Goal: Task Accomplishment & Management: Manage account settings

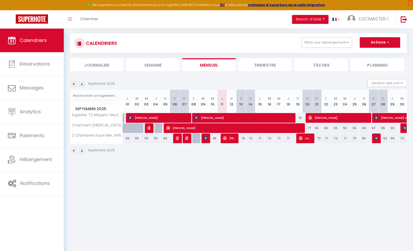
click at [73, 85] on img at bounding box center [74, 84] width 6 height 6
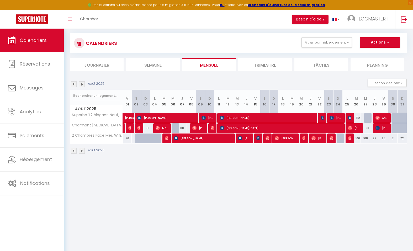
click at [84, 84] on img at bounding box center [82, 84] width 6 height 6
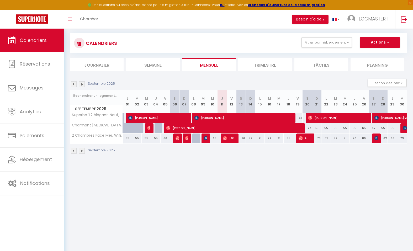
click at [74, 84] on img at bounding box center [74, 84] width 6 height 6
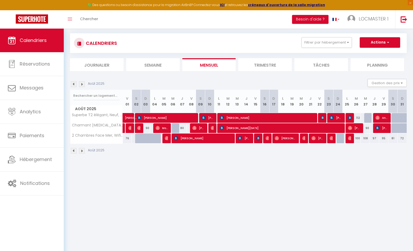
click at [71, 84] on img at bounding box center [74, 84] width 6 height 6
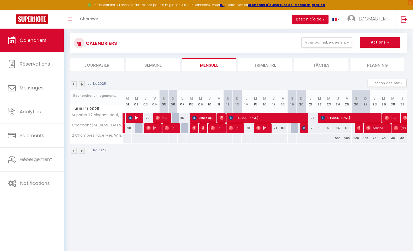
click at [81, 87] on img at bounding box center [82, 84] width 6 height 6
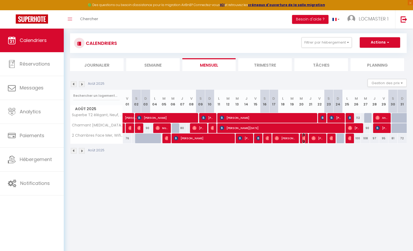
click at [305, 139] on img at bounding box center [305, 138] width 4 height 4
select select "OK"
select select "0"
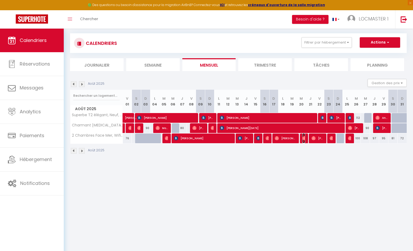
select select "1"
select select
select select "51011"
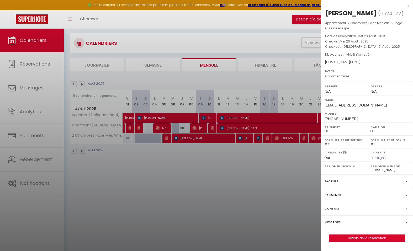
click at [297, 158] on div at bounding box center [206, 125] width 413 height 251
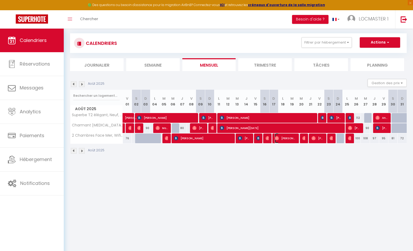
click at [278, 138] on img at bounding box center [277, 138] width 4 height 4
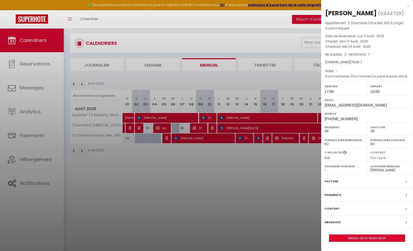
drag, startPoint x: 280, startPoint y: 159, endPoint x: 262, endPoint y: 147, distance: 21.2
click at [279, 158] on div at bounding box center [206, 125] width 413 height 251
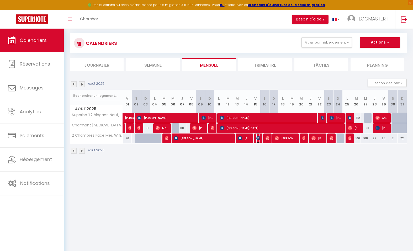
click at [259, 138] on img at bounding box center [259, 138] width 4 height 4
select select "KO"
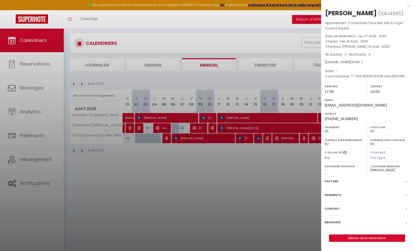
click at [263, 159] on div at bounding box center [206, 125] width 413 height 251
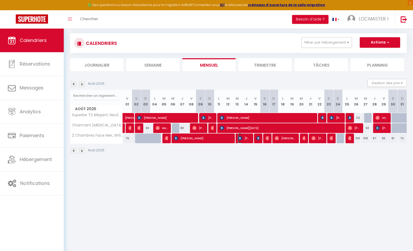
click at [242, 139] on span "[PERSON_NAME]" at bounding box center [244, 138] width 12 height 10
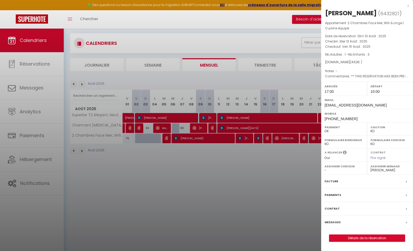
drag, startPoint x: 254, startPoint y: 154, endPoint x: 233, endPoint y: 147, distance: 22.4
click at [253, 154] on div at bounding box center [206, 125] width 413 height 251
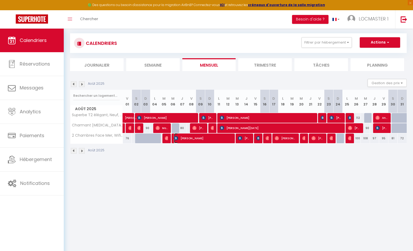
click at [179, 138] on span "[PERSON_NAME]" at bounding box center [203, 138] width 58 height 10
select select "0"
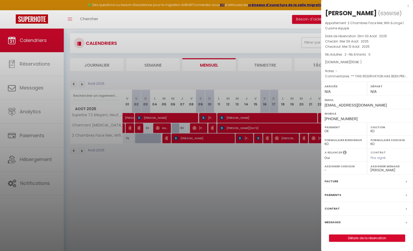
click at [174, 152] on div at bounding box center [206, 125] width 413 height 251
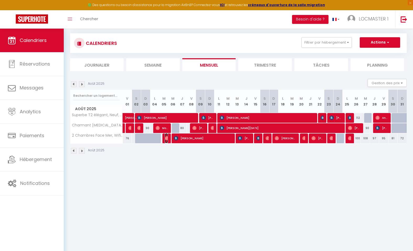
click at [166, 138] on img at bounding box center [167, 138] width 4 height 4
select select "OK"
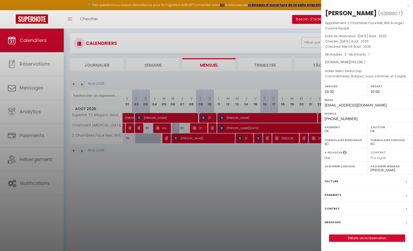
drag, startPoint x: 185, startPoint y: 158, endPoint x: 212, endPoint y: 161, distance: 26.9
click at [186, 158] on div at bounding box center [206, 125] width 413 height 251
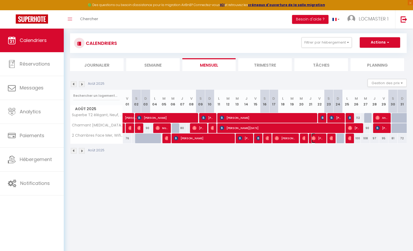
click at [314, 139] on img at bounding box center [314, 138] width 4 height 4
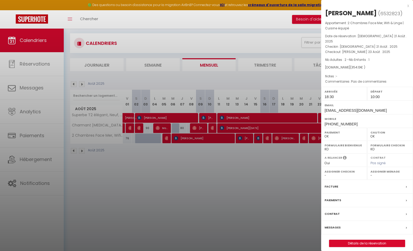
click at [313, 151] on div at bounding box center [206, 125] width 413 height 251
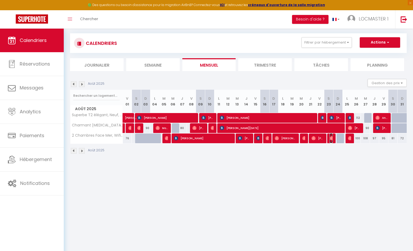
click at [332, 138] on img at bounding box center [332, 138] width 4 height 4
select select "51763"
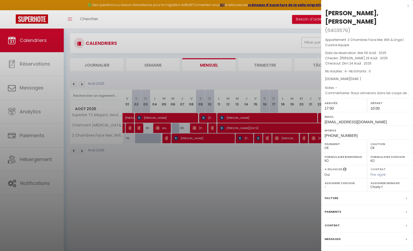
click at [306, 159] on div at bounding box center [206, 125] width 413 height 251
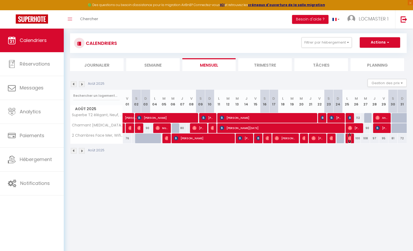
click at [350, 139] on img at bounding box center [350, 138] width 4 height 4
select select "0"
select select
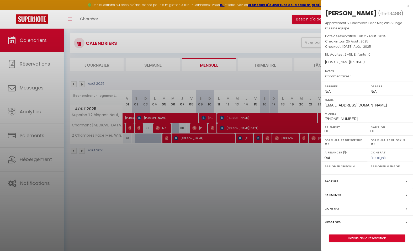
click at [312, 163] on div at bounding box center [206, 125] width 413 height 251
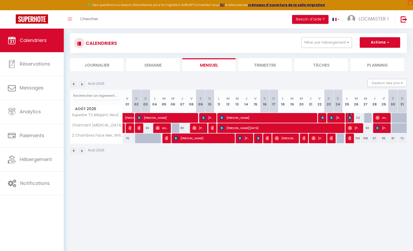
click at [350, 117] on img at bounding box center [350, 118] width 4 height 4
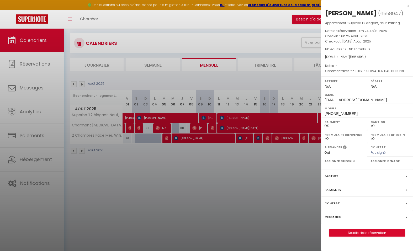
drag, startPoint x: 294, startPoint y: 172, endPoint x: 365, endPoint y: 140, distance: 77.6
click at [296, 170] on div at bounding box center [206, 125] width 413 height 251
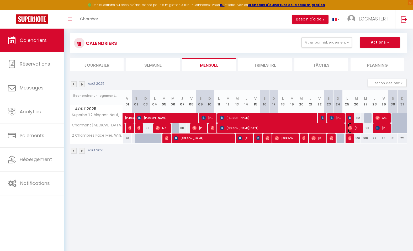
click at [350, 129] on img at bounding box center [350, 128] width 4 height 4
select select "OK"
select select "23573"
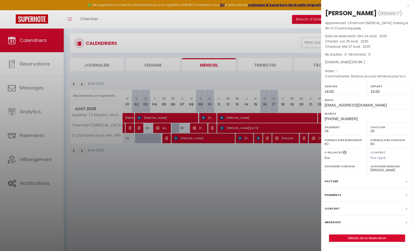
click at [306, 168] on div at bounding box center [206, 125] width 413 height 251
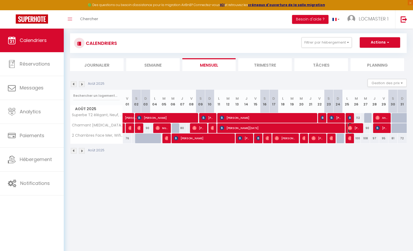
click at [350, 128] on img at bounding box center [350, 128] width 4 height 4
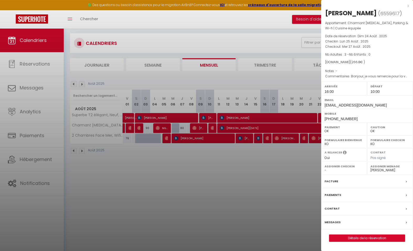
click at [300, 171] on div at bounding box center [206, 125] width 413 height 251
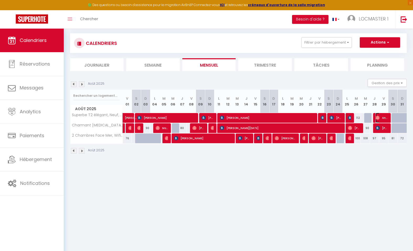
click at [376, 117] on img at bounding box center [378, 118] width 4 height 4
select select "0"
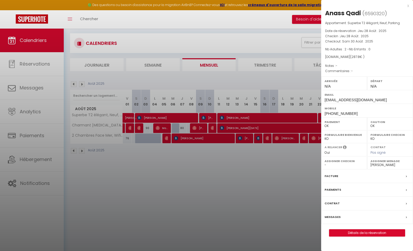
drag, startPoint x: 230, startPoint y: 214, endPoint x: 266, endPoint y: 195, distance: 40.3
click at [230, 214] on div at bounding box center [206, 125] width 413 height 251
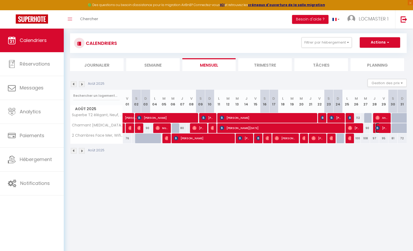
click at [378, 128] on img at bounding box center [378, 128] width 4 height 4
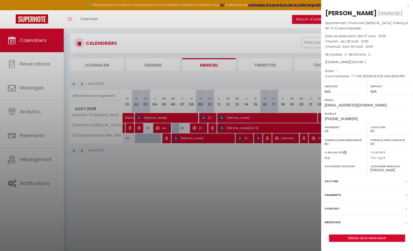
drag, startPoint x: 303, startPoint y: 175, endPoint x: 308, endPoint y: 167, distance: 9.7
click at [303, 174] on div at bounding box center [206, 125] width 413 height 251
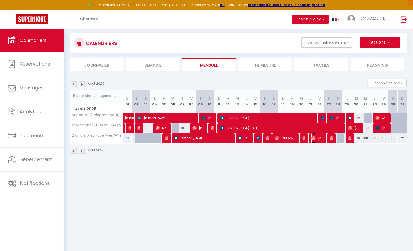
click at [315, 139] on img at bounding box center [314, 138] width 4 height 4
select select "OK"
select select
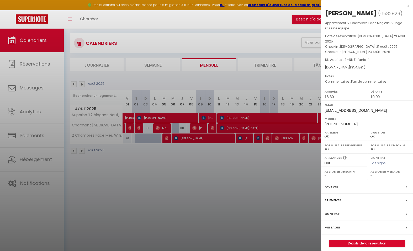
drag, startPoint x: 284, startPoint y: 181, endPoint x: 301, endPoint y: 140, distance: 44.3
click at [287, 175] on div at bounding box center [206, 125] width 413 height 251
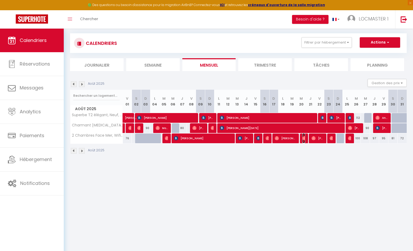
click at [304, 139] on img at bounding box center [305, 138] width 4 height 4
select select "0"
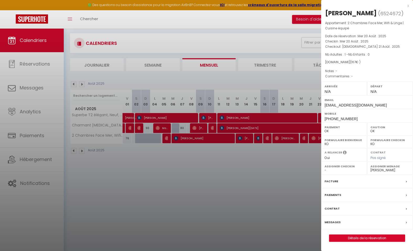
click at [290, 164] on div at bounding box center [206, 125] width 413 height 251
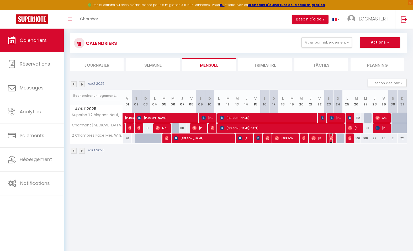
click at [330, 140] on img at bounding box center [332, 138] width 4 height 4
select select "51763"
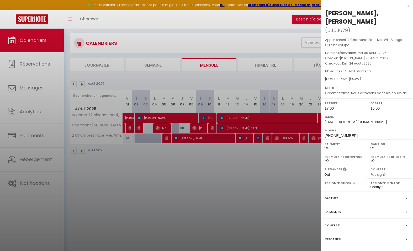
click at [305, 165] on div at bounding box center [206, 125] width 413 height 251
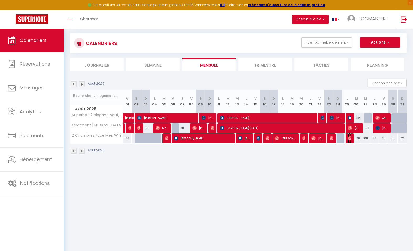
click at [349, 138] on img at bounding box center [350, 138] width 4 height 4
select select "0"
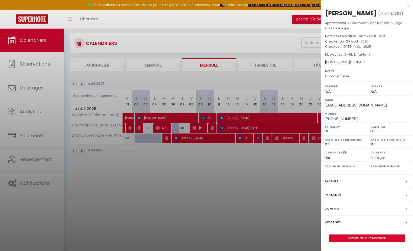
drag, startPoint x: 307, startPoint y: 173, endPoint x: 326, endPoint y: 163, distance: 21.5
click at [309, 171] on div at bounding box center [206, 125] width 413 height 251
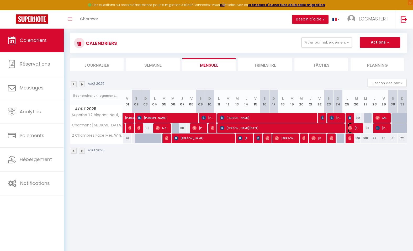
click at [350, 128] on img at bounding box center [350, 128] width 4 height 4
select select "23573"
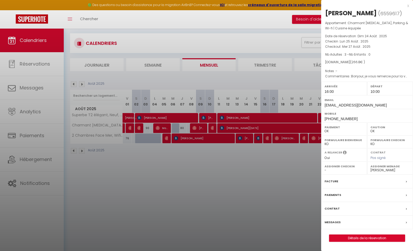
click at [279, 171] on div at bounding box center [206, 125] width 413 height 251
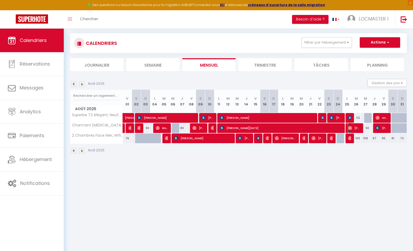
click at [351, 129] on img at bounding box center [350, 128] width 4 height 4
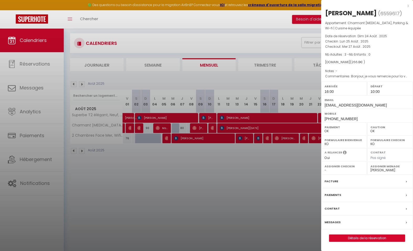
click at [385, 169] on select "- [PERSON_NAME] [PERSON_NAME] [PERSON_NAME] Charly t [PERSON_NAME] [PERSON_NAME]" at bounding box center [390, 170] width 39 height 5
click at [269, 168] on div at bounding box center [206, 125] width 413 height 251
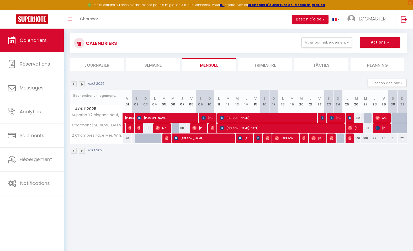
click at [82, 85] on img at bounding box center [82, 84] width 6 height 6
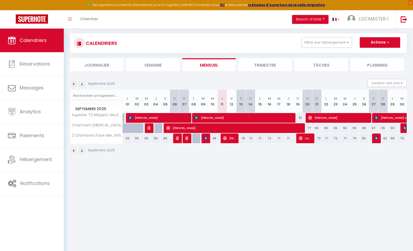
click at [74, 84] on img at bounding box center [74, 84] width 6 height 6
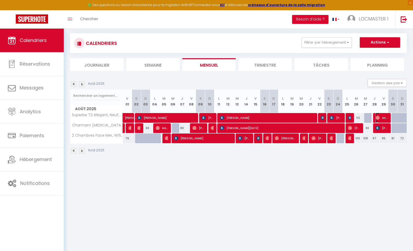
click at [378, 119] on img at bounding box center [378, 118] width 4 height 4
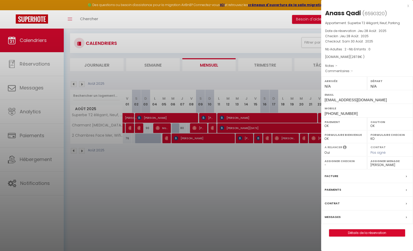
click at [278, 186] on div at bounding box center [206, 125] width 413 height 251
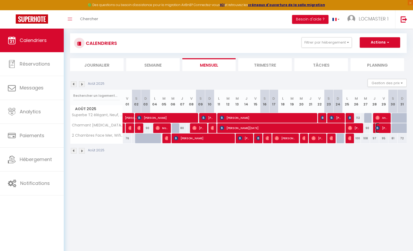
click at [378, 130] on span "[PERSON_NAME]" at bounding box center [382, 128] width 12 height 10
select select "KO"
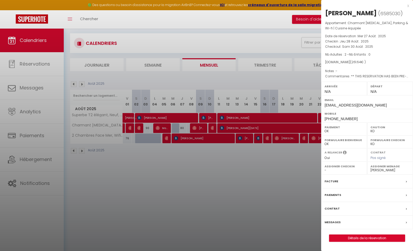
click at [303, 187] on div at bounding box center [206, 125] width 413 height 251
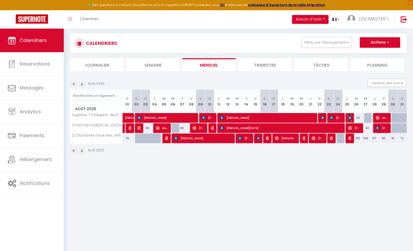
click at [350, 118] on img at bounding box center [350, 118] width 4 height 4
select select
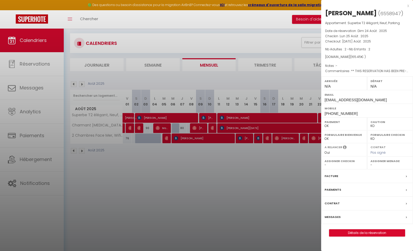
drag, startPoint x: 315, startPoint y: 171, endPoint x: 326, endPoint y: 157, distance: 17.1
click at [315, 170] on div at bounding box center [206, 125] width 413 height 251
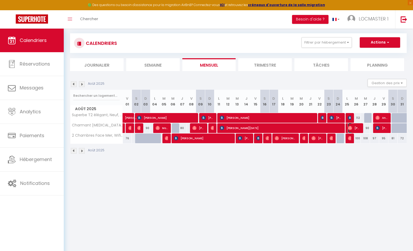
click at [351, 127] on img at bounding box center [350, 128] width 4 height 4
select select "OK"
select select "1"
select select "23573"
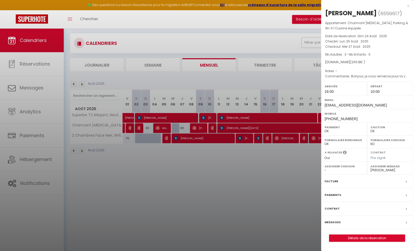
click at [309, 171] on div at bounding box center [206, 125] width 413 height 251
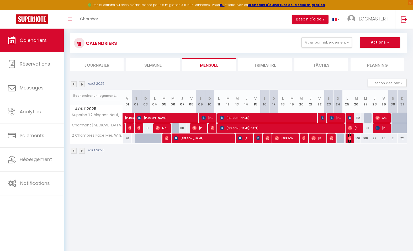
click at [350, 139] on img at bounding box center [350, 138] width 4 height 4
select select
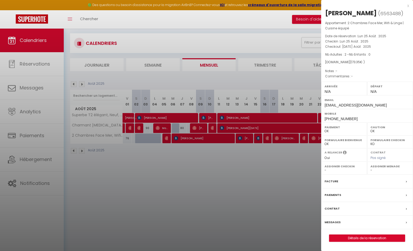
drag, startPoint x: 282, startPoint y: 182, endPoint x: 311, endPoint y: 160, distance: 36.2
click at [285, 180] on div at bounding box center [206, 125] width 413 height 251
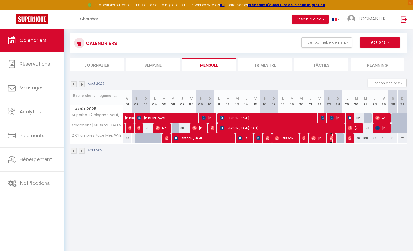
click at [332, 139] on img at bounding box center [332, 138] width 4 height 4
select select "1"
select select "51763"
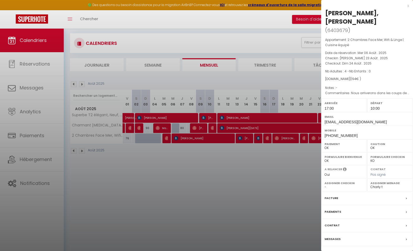
click at [303, 169] on div at bounding box center [206, 125] width 413 height 251
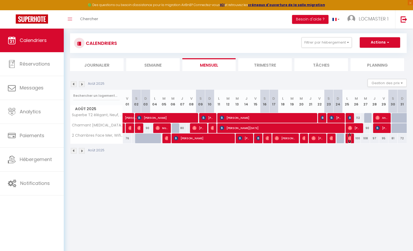
click at [350, 139] on img at bounding box center [350, 138] width 4 height 4
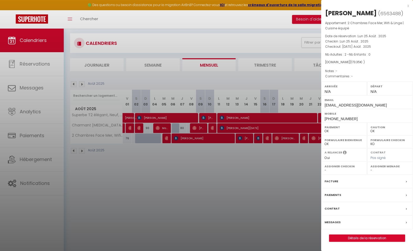
click at [375, 167] on label "Assigner Menage" at bounding box center [390, 166] width 39 height 5
click at [375, 170] on select "- [PERSON_NAME] [PERSON_NAME] [PERSON_NAME] Charly t [PERSON_NAME] [PERSON_NAME]" at bounding box center [390, 170] width 39 height 5
select select "51763"
click at [371, 168] on select "- [PERSON_NAME] [PERSON_NAME] [PERSON_NAME] Charly t [PERSON_NAME] [PERSON_NAME]" at bounding box center [390, 170] width 39 height 5
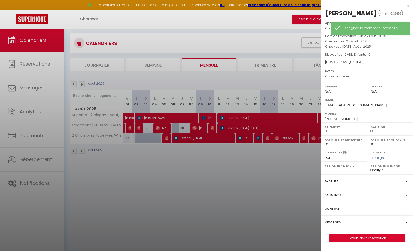
click at [300, 196] on div at bounding box center [206, 125] width 413 height 251
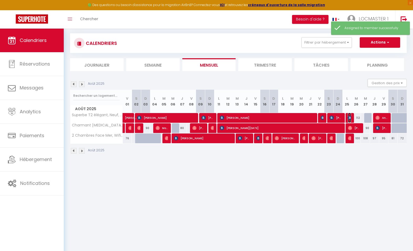
click at [351, 119] on img at bounding box center [350, 118] width 4 height 4
select select "KO"
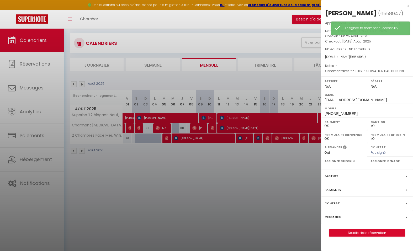
click at [372, 161] on label "Assigner Menage" at bounding box center [390, 161] width 39 height 5
click at [373, 163] on label "Assigner Menage" at bounding box center [390, 161] width 39 height 5
click at [376, 163] on label "Assigner Menage" at bounding box center [390, 161] width 39 height 5
click at [378, 165] on select "- [PERSON_NAME] [PERSON_NAME] [PERSON_NAME] Charly t [PERSON_NAME] [PERSON_NAME]" at bounding box center [390, 165] width 39 height 5
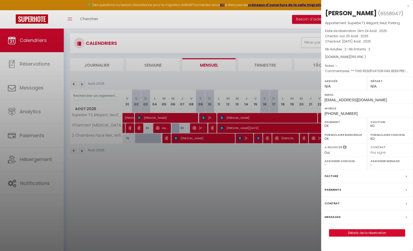
select select "51763"
click at [371, 163] on select "- [PERSON_NAME] [PERSON_NAME] [PERSON_NAME] Charly t [PERSON_NAME] [PERSON_NAME]" at bounding box center [390, 165] width 39 height 5
click at [284, 193] on div at bounding box center [206, 125] width 413 height 251
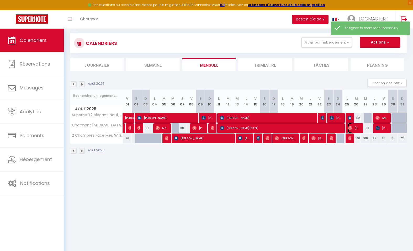
click at [352, 128] on span "[PERSON_NAME]" at bounding box center [354, 128] width 12 height 10
select select "OK"
select select "1"
select select "23573"
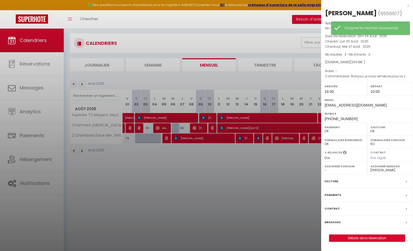
click at [311, 155] on div at bounding box center [206, 125] width 413 height 251
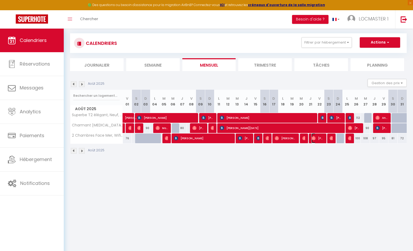
click at [315, 138] on img at bounding box center [314, 138] width 4 height 4
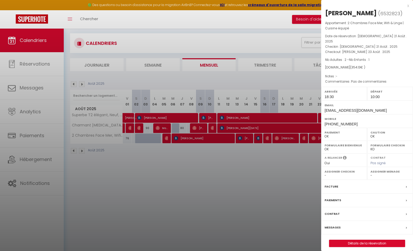
drag, startPoint x: 305, startPoint y: 157, endPoint x: 344, endPoint y: 134, distance: 45.0
click at [305, 157] on div at bounding box center [206, 125] width 413 height 251
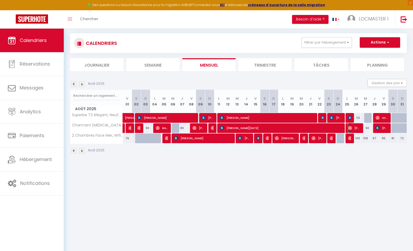
click at [351, 130] on span "[PERSON_NAME]" at bounding box center [354, 128] width 12 height 10
select select "23573"
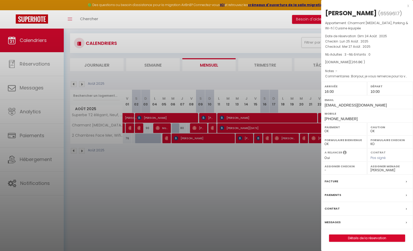
drag, startPoint x: 306, startPoint y: 164, endPoint x: 317, endPoint y: 156, distance: 13.7
click at [308, 164] on div at bounding box center [206, 125] width 413 height 251
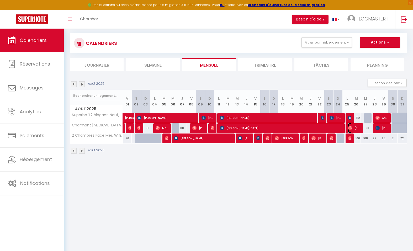
click at [354, 127] on span "[PERSON_NAME]" at bounding box center [354, 128] width 12 height 10
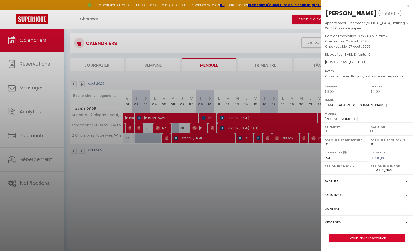
click at [284, 184] on div at bounding box center [206, 125] width 413 height 251
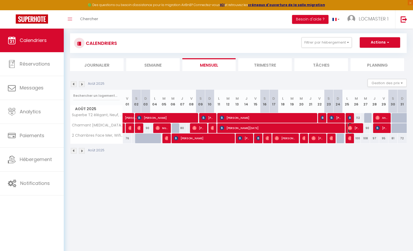
click at [352, 127] on img at bounding box center [350, 128] width 4 height 4
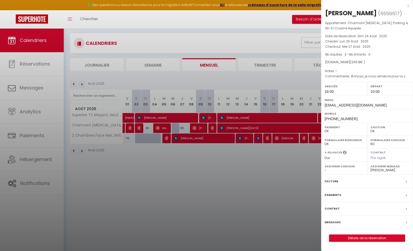
click at [295, 169] on div at bounding box center [206, 125] width 413 height 251
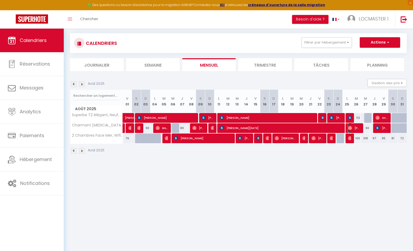
click at [350, 129] on img at bounding box center [350, 128] width 4 height 4
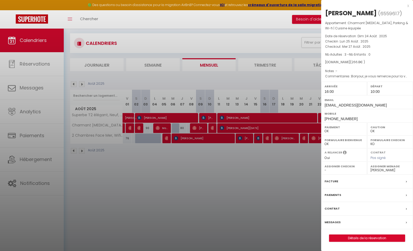
click at [236, 216] on div at bounding box center [206, 125] width 413 height 251
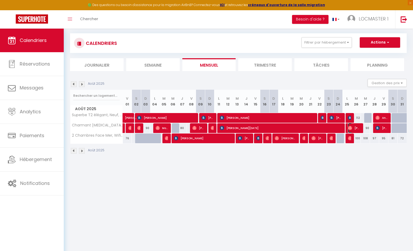
click at [351, 127] on img at bounding box center [350, 128] width 4 height 4
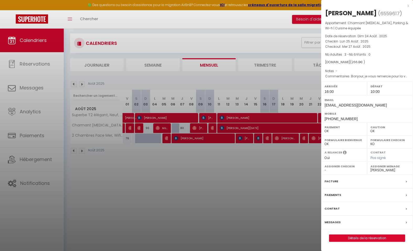
click at [291, 177] on div at bounding box center [206, 125] width 413 height 251
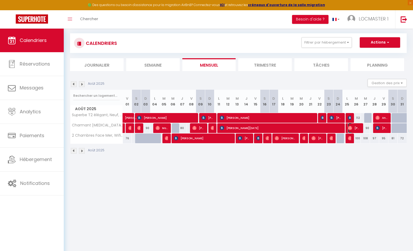
click at [352, 129] on img at bounding box center [350, 128] width 4 height 4
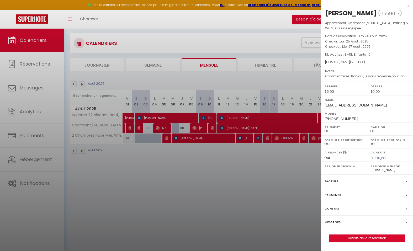
click at [291, 184] on div at bounding box center [206, 125] width 413 height 251
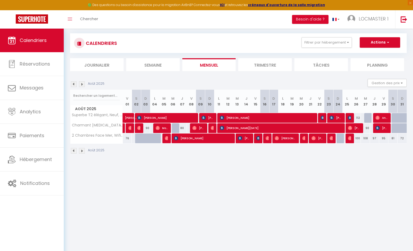
click at [361, 127] on div "90" at bounding box center [365, 128] width 9 height 10
type input "90"
type input "Mer 27 Août 2025"
type input "Jeu 28 Août 2025"
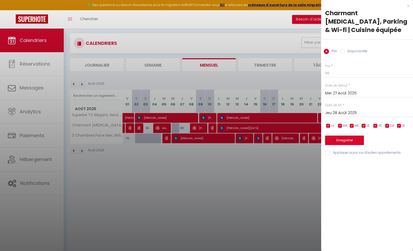
drag, startPoint x: 305, startPoint y: 162, endPoint x: 335, endPoint y: 135, distance: 41.1
click at [307, 161] on div at bounding box center [206, 125] width 413 height 251
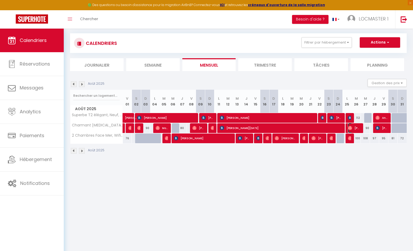
click at [359, 129] on span "[PERSON_NAME]" at bounding box center [354, 128] width 12 height 10
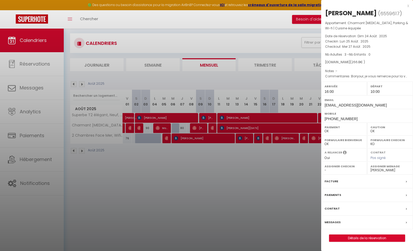
click at [299, 176] on div at bounding box center [206, 125] width 413 height 251
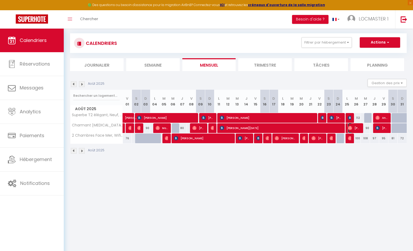
click at [357, 128] on span "[PERSON_NAME]" at bounding box center [354, 128] width 12 height 10
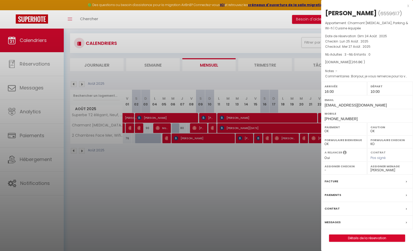
click at [295, 182] on div at bounding box center [206, 125] width 413 height 251
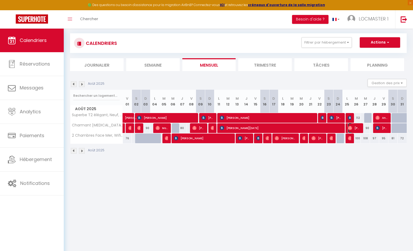
click at [358, 128] on span "[PERSON_NAME]" at bounding box center [354, 128] width 12 height 10
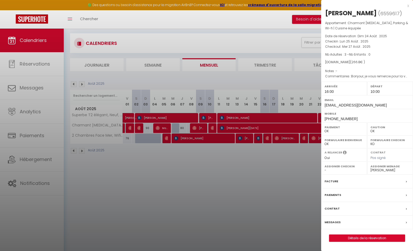
click at [295, 174] on div at bounding box center [206, 125] width 413 height 251
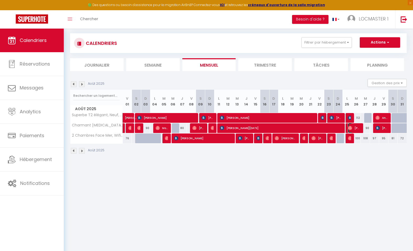
click at [355, 129] on span "[PERSON_NAME]" at bounding box center [354, 128] width 12 height 10
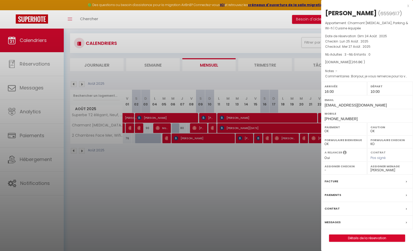
click at [292, 171] on div at bounding box center [206, 125] width 413 height 251
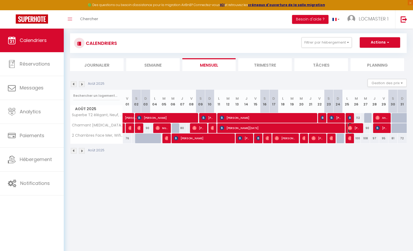
click at [359, 129] on span "[PERSON_NAME]" at bounding box center [354, 128] width 12 height 10
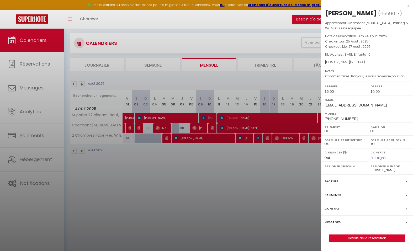
click at [253, 185] on div at bounding box center [206, 125] width 413 height 251
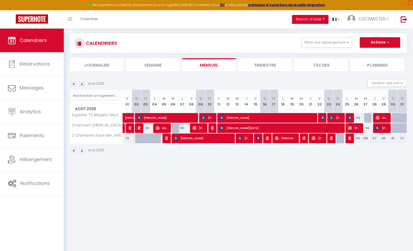
click at [356, 129] on span "[PERSON_NAME]" at bounding box center [354, 128] width 12 height 10
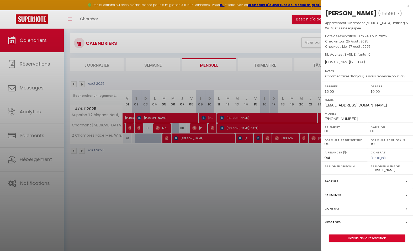
drag, startPoint x: 280, startPoint y: 189, endPoint x: 276, endPoint y: 195, distance: 6.9
click at [275, 195] on div at bounding box center [206, 125] width 413 height 251
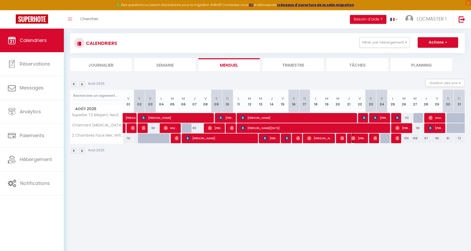
click at [359, 139] on span "[PERSON_NAME]" at bounding box center [358, 138] width 15 height 10
select select
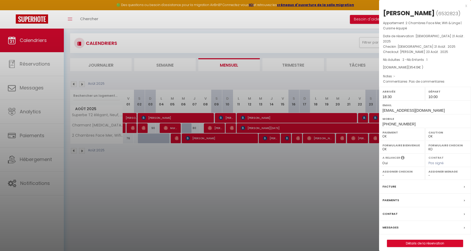
click at [323, 192] on div at bounding box center [235, 125] width 471 height 251
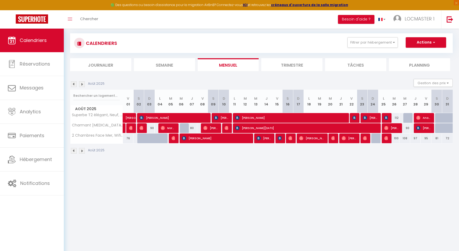
click at [361, 181] on body "🟢 Des questions ou besoin d'assistance pour la migration AirBnB? Connectez-vous…" at bounding box center [229, 147] width 459 height 251
click at [106, 211] on body "🟢 Des questions ou besoin d'assistance pour la migration AirBnB? Connectez-vous…" at bounding box center [229, 147] width 459 height 251
click at [335, 183] on body "🟢 Des questions ou besoin d'assistance pour la migration AirBnB? Connectez-vous…" at bounding box center [229, 147] width 459 height 251
